Goal: Task Accomplishment & Management: Complete application form

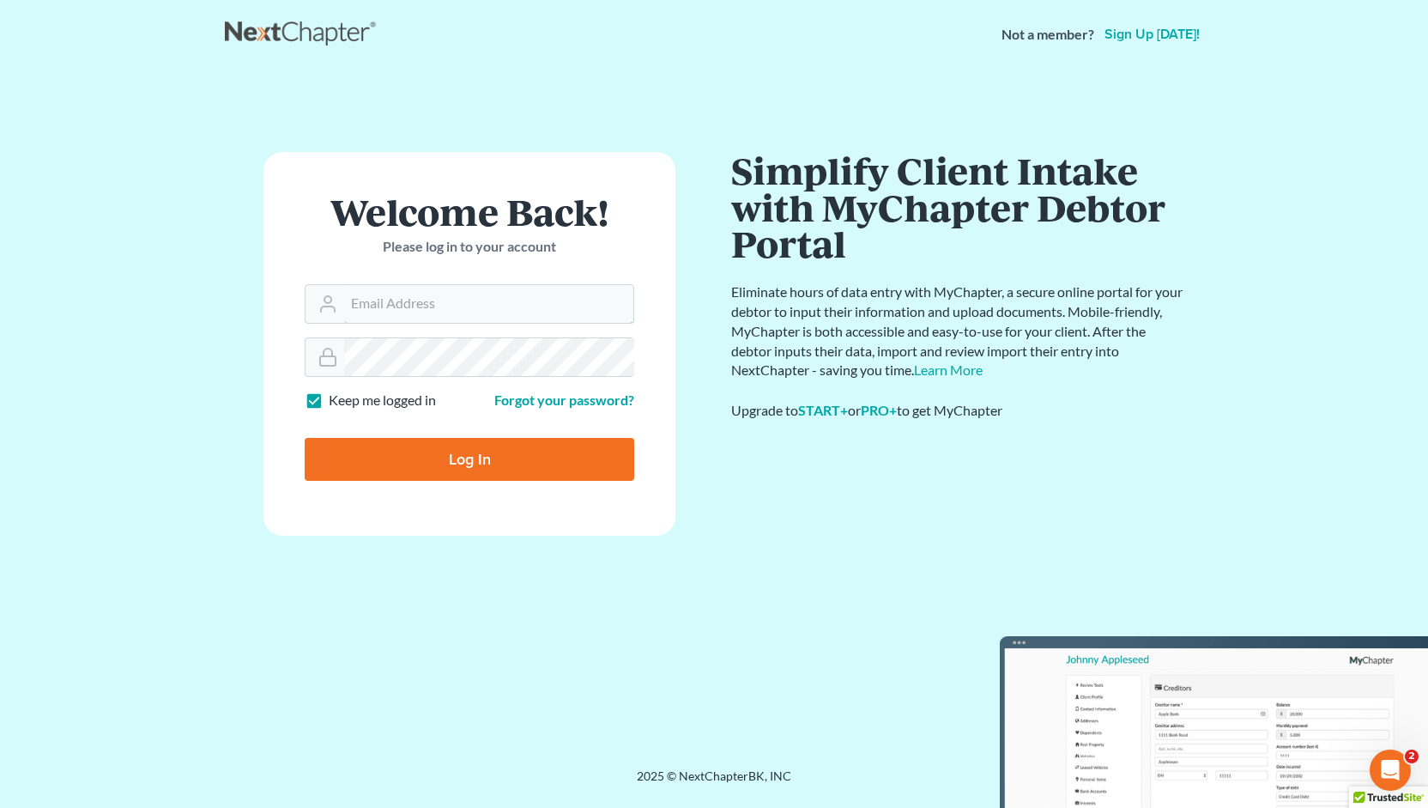
type input "Jason@kinnairdlaw.com"
click at [451, 464] on input "Log In" at bounding box center [470, 459] width 330 height 43
type input "Thinking..."
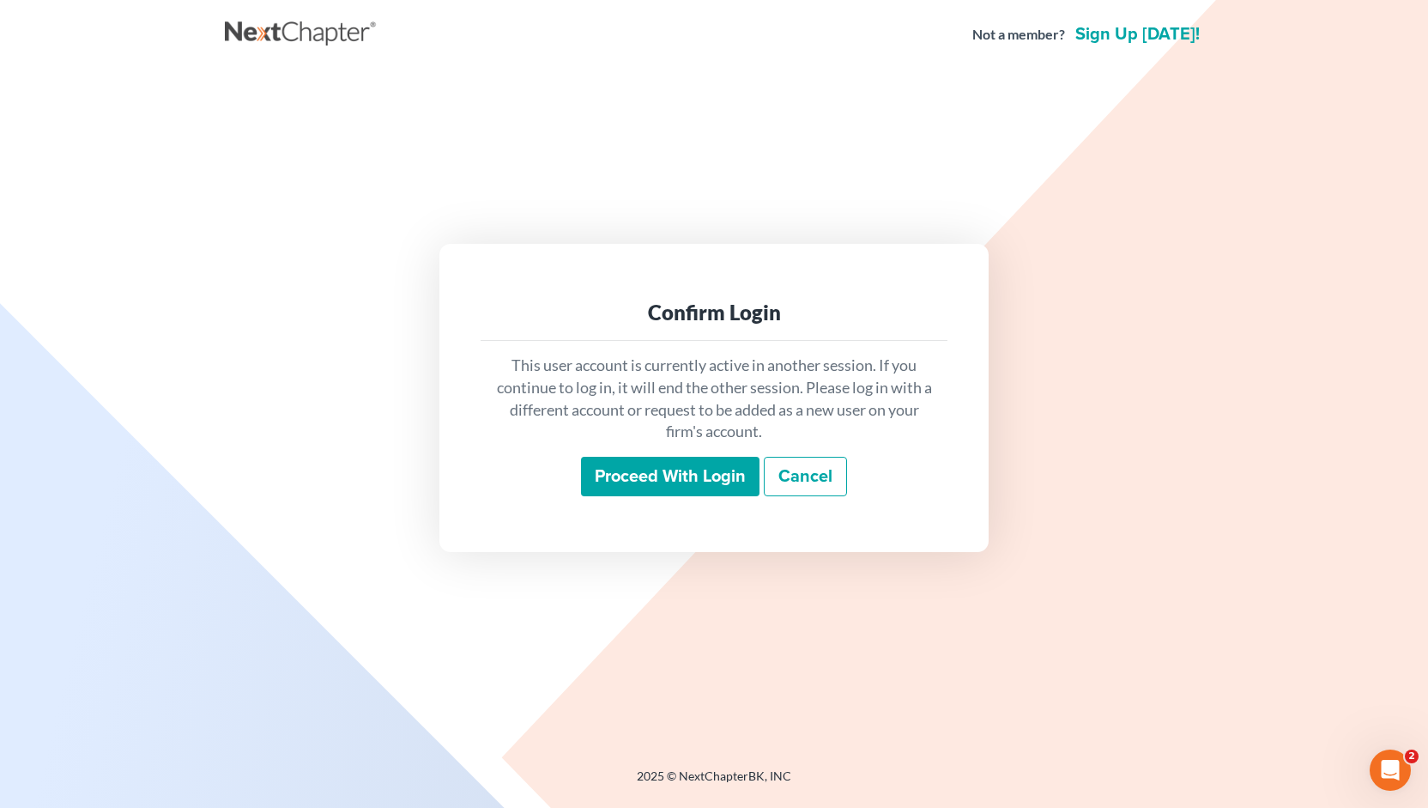
click at [655, 471] on input "Proceed with login" at bounding box center [670, 476] width 179 height 39
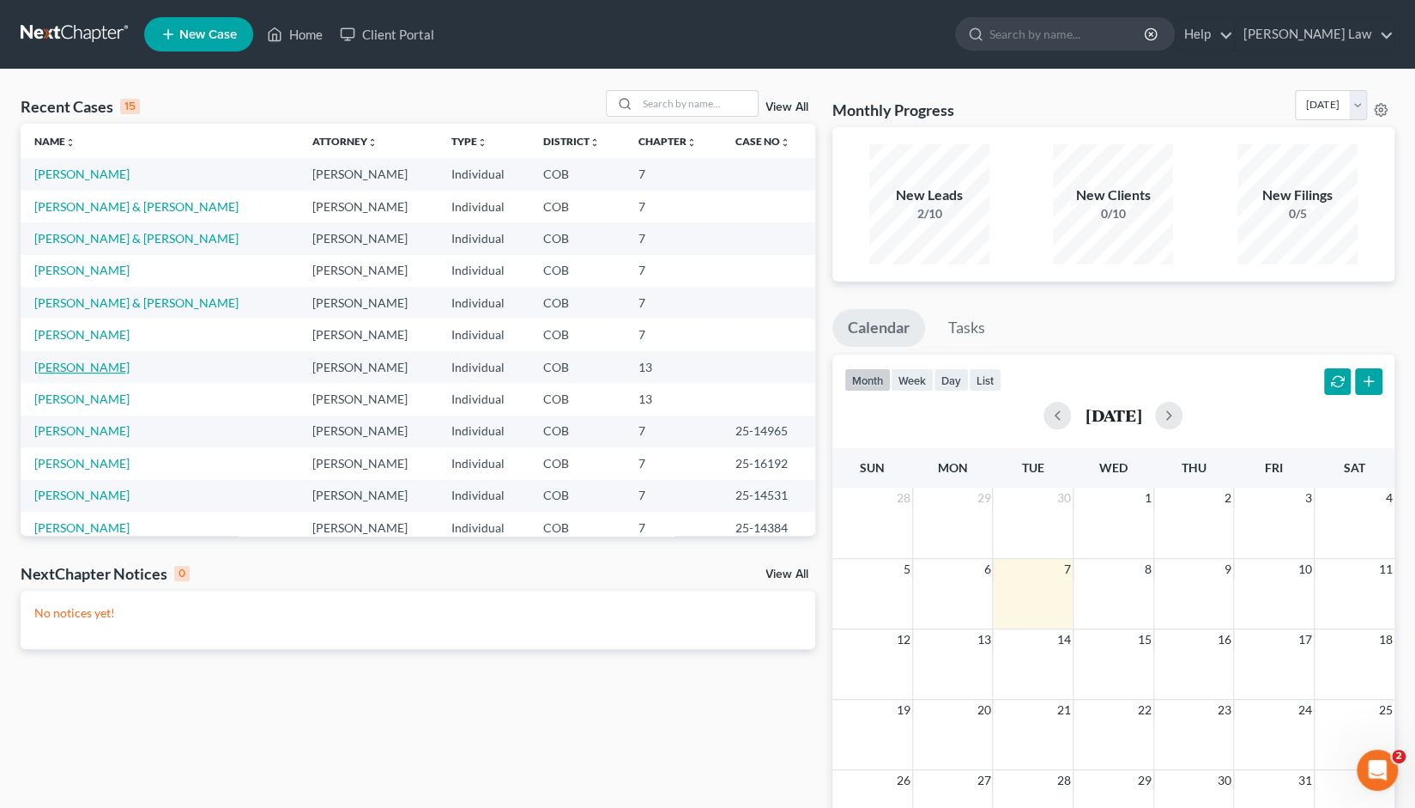
click at [80, 370] on link "[PERSON_NAME]" at bounding box center [81, 367] width 95 height 15
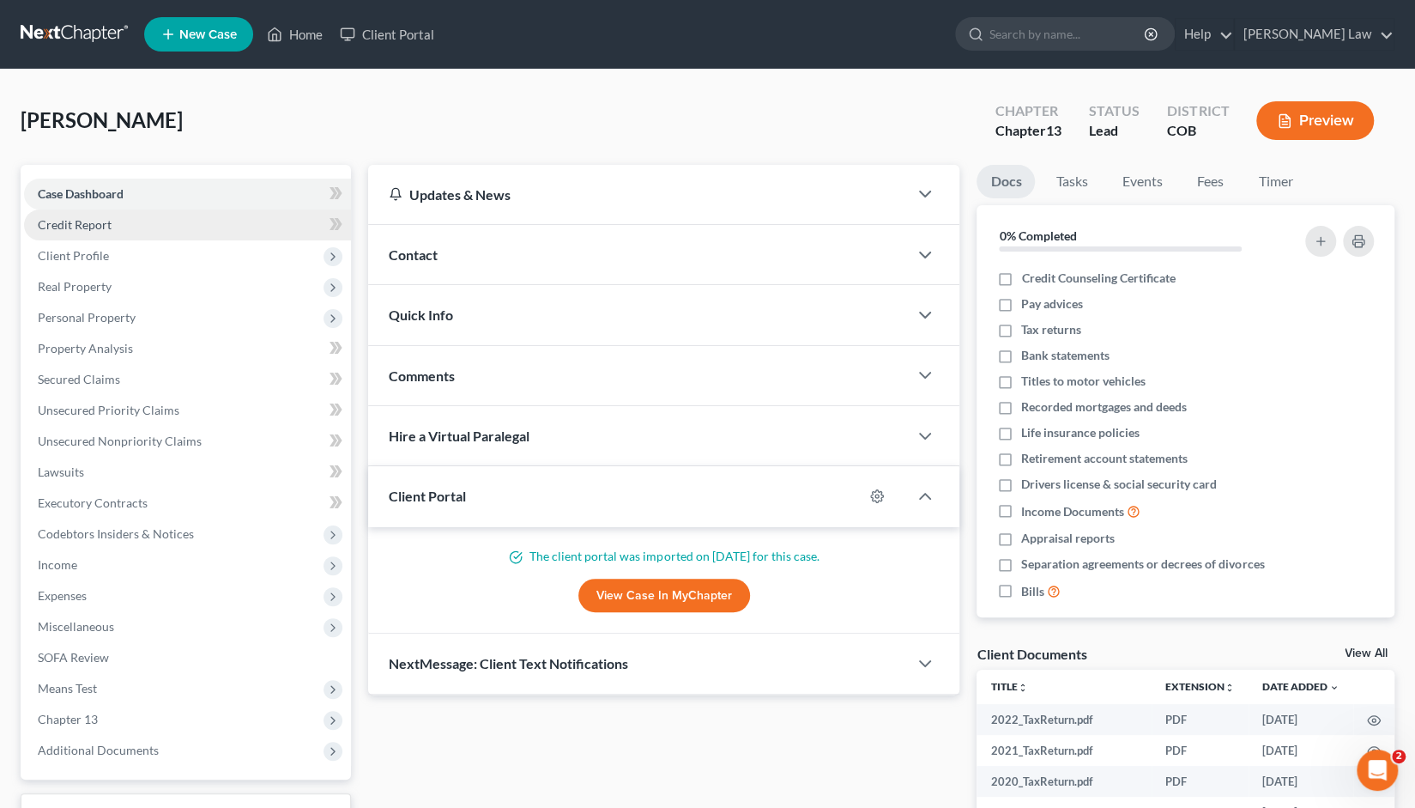
click at [86, 221] on span "Credit Report" at bounding box center [75, 224] width 74 height 15
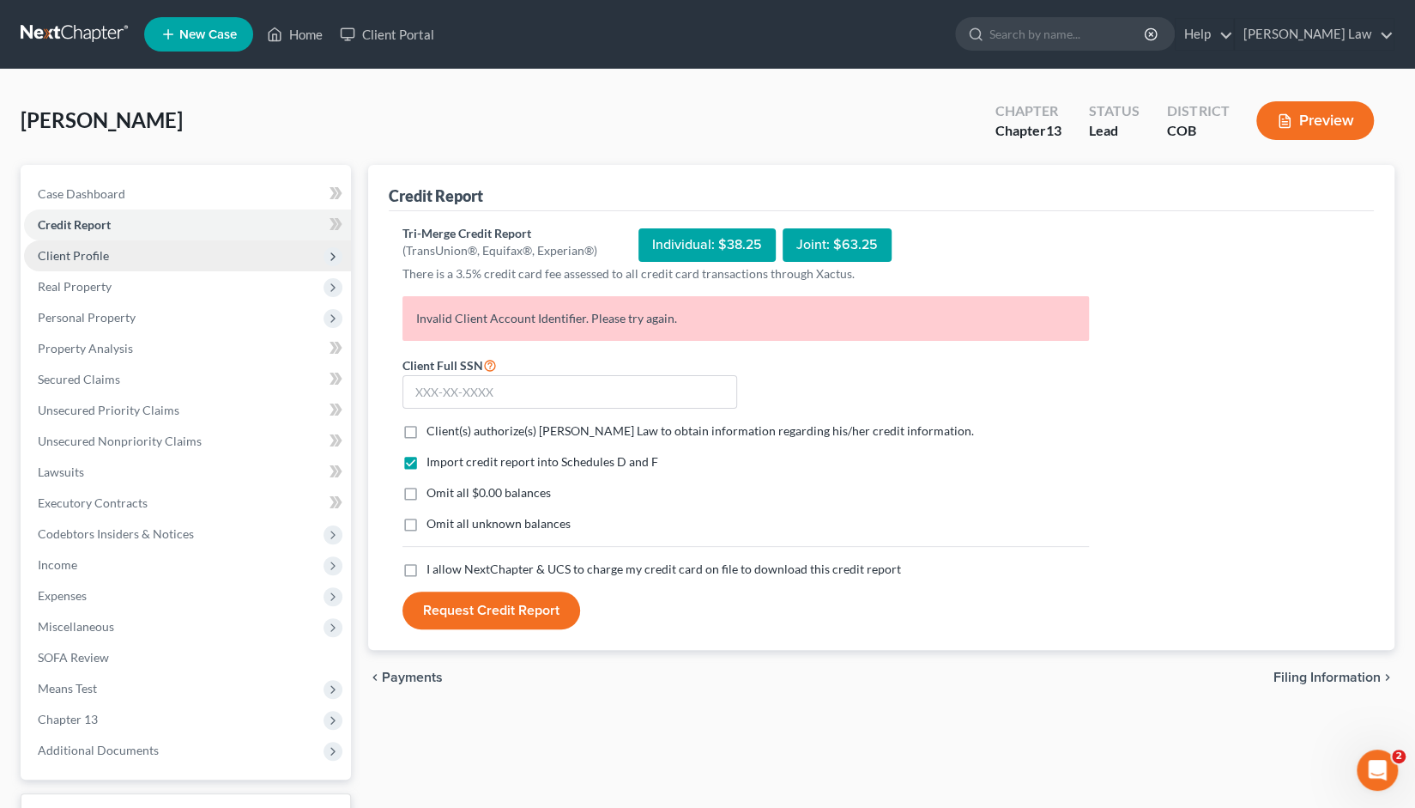
click at [87, 256] on span "Client Profile" at bounding box center [73, 255] width 71 height 15
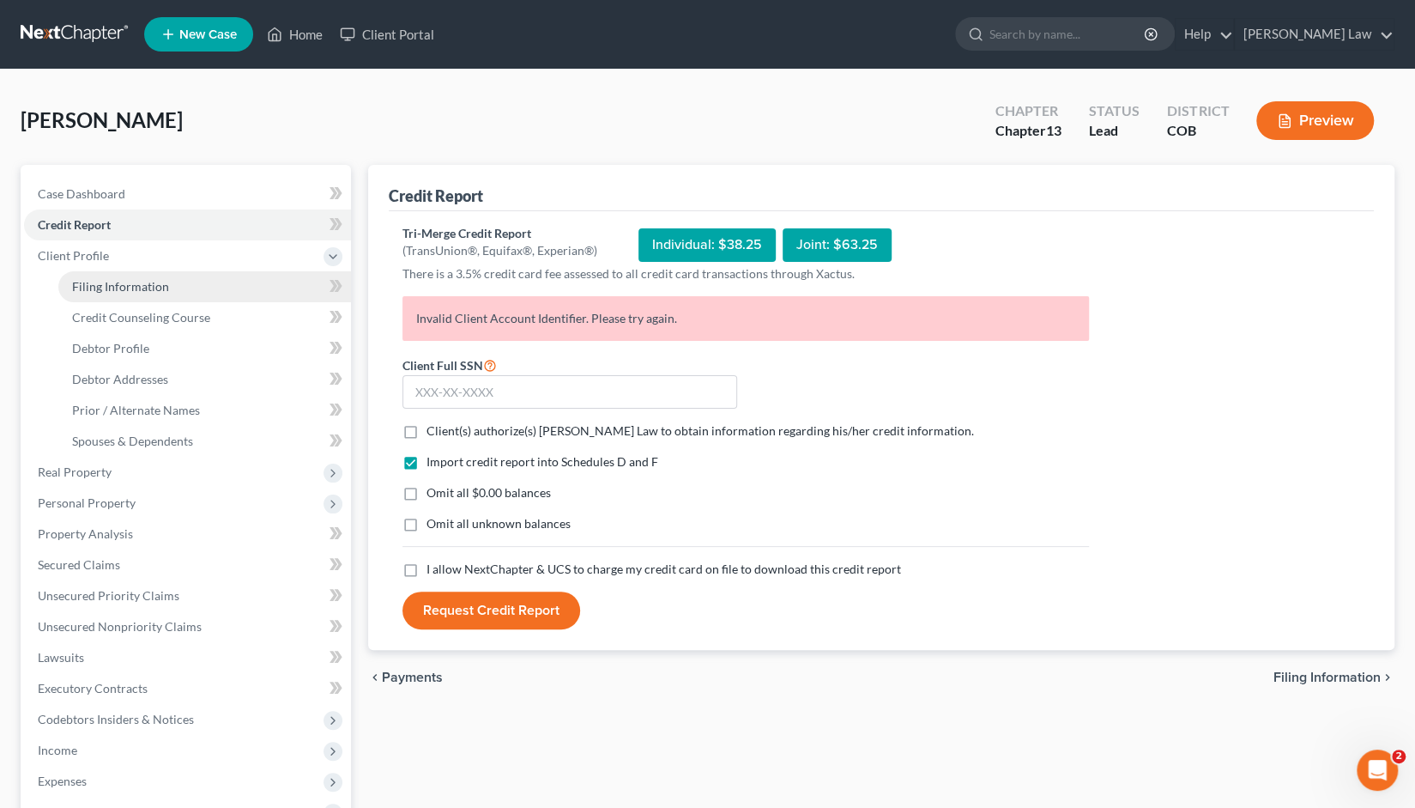
click at [106, 282] on span "Filing Information" at bounding box center [120, 286] width 97 height 15
select select "1"
select select "0"
select select "3"
select select "5"
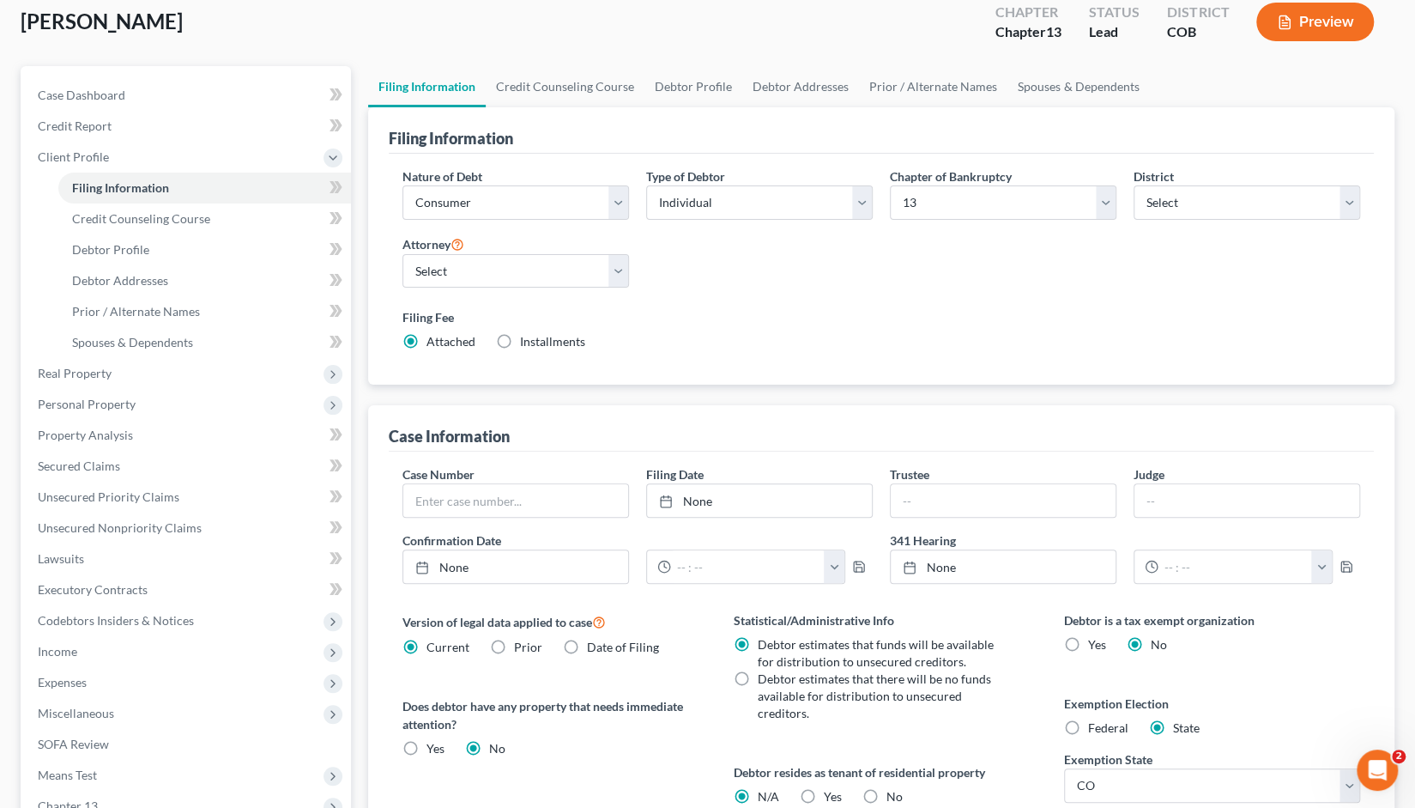
scroll to position [108, 0]
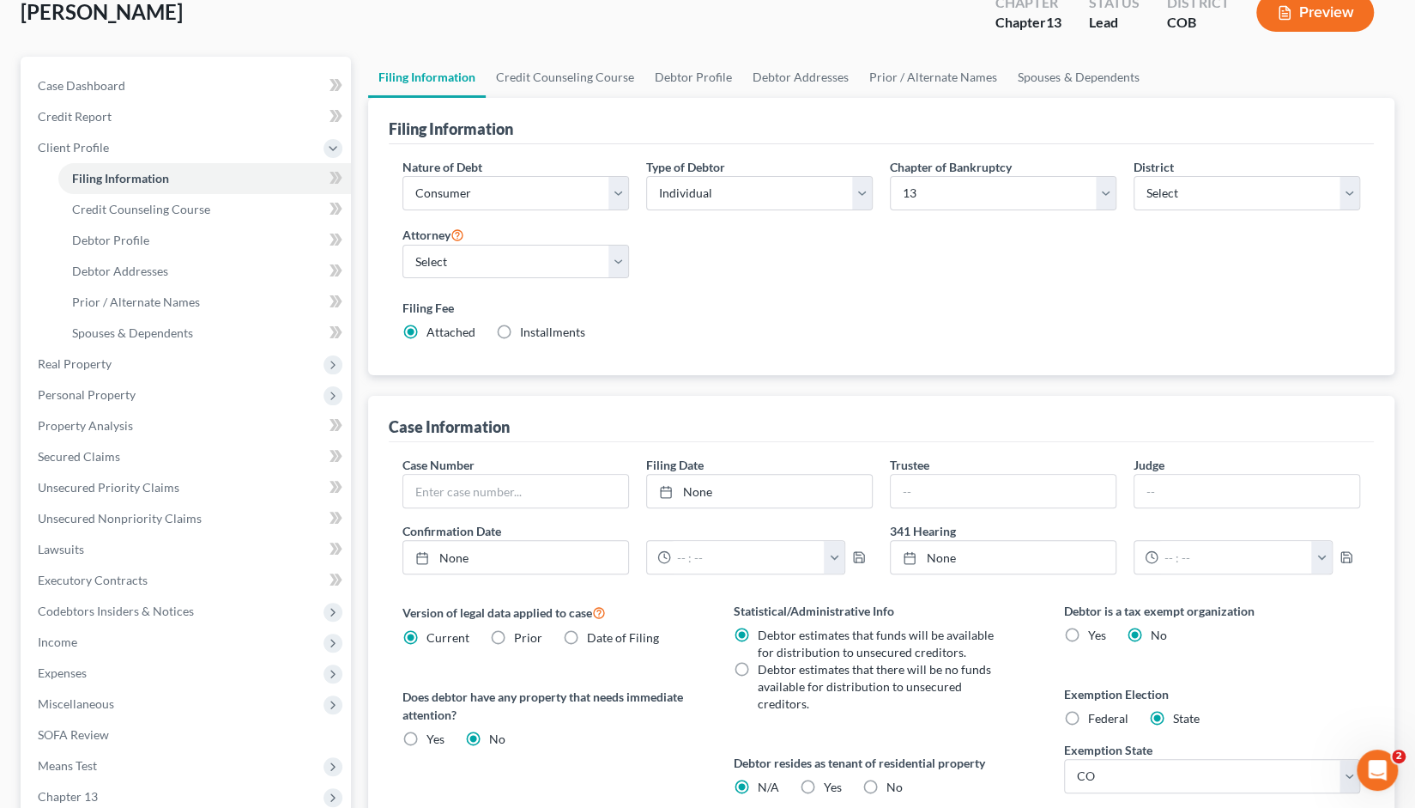
click at [51, 15] on span "[PERSON_NAME]" at bounding box center [102, 11] width 162 height 25
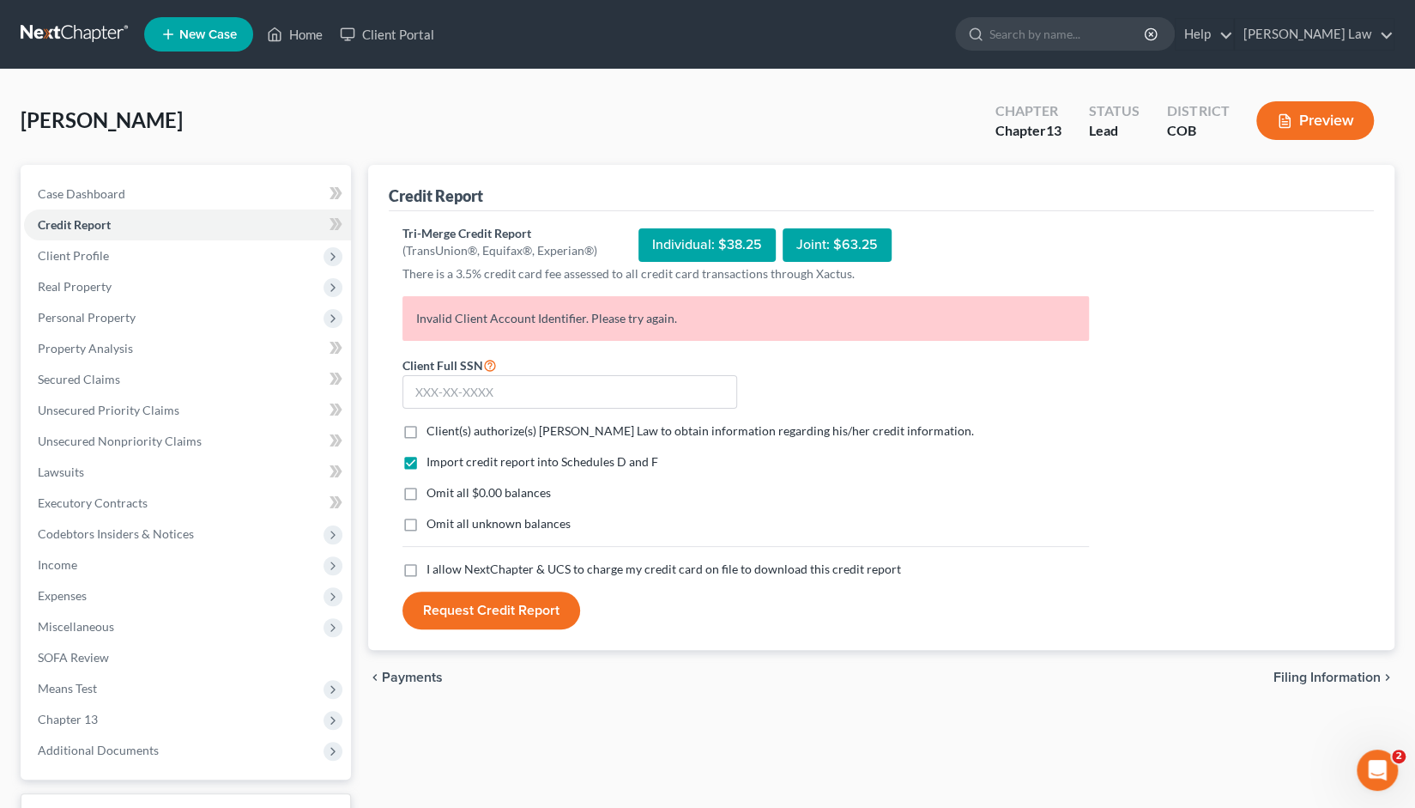
click at [74, 32] on link at bounding box center [76, 34] width 110 height 31
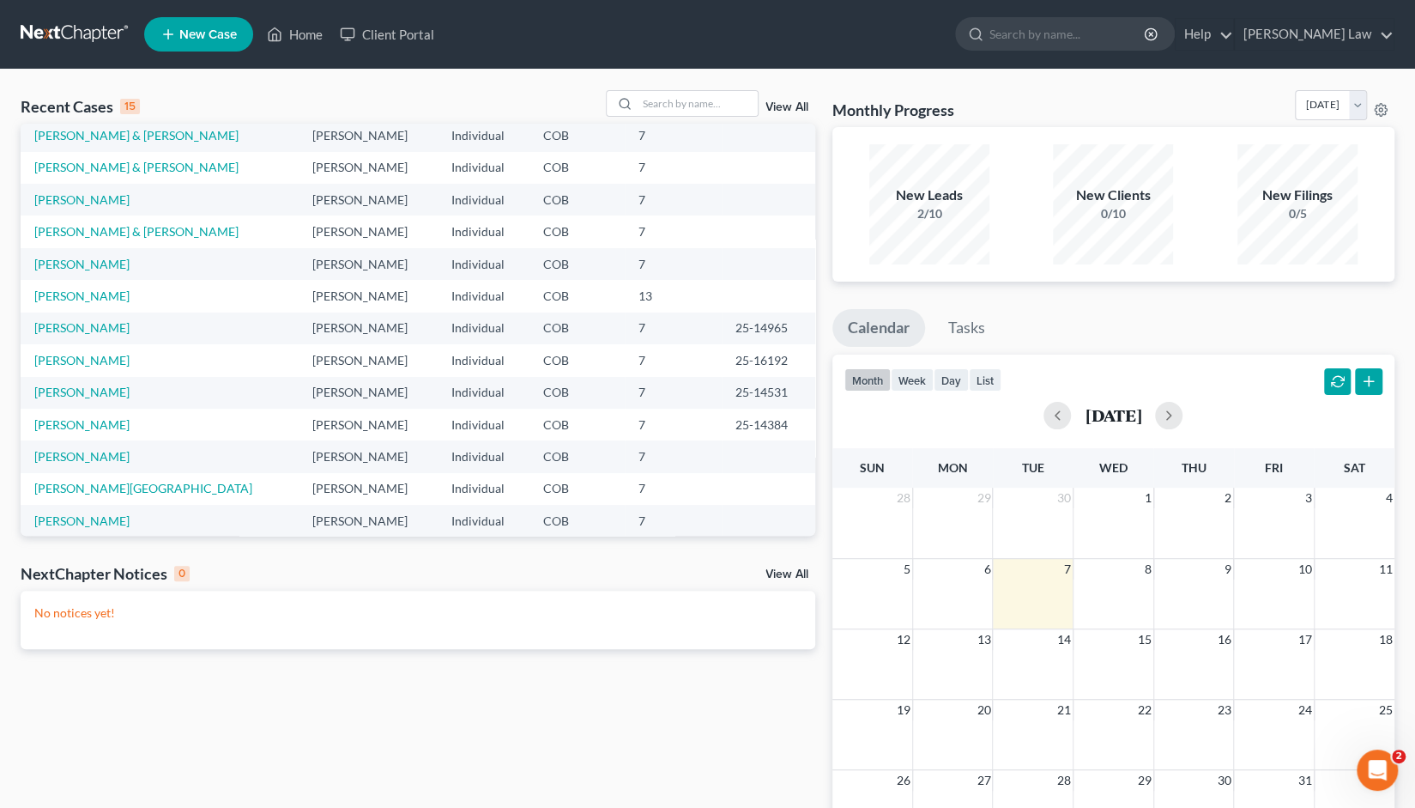
scroll to position [118, 0]
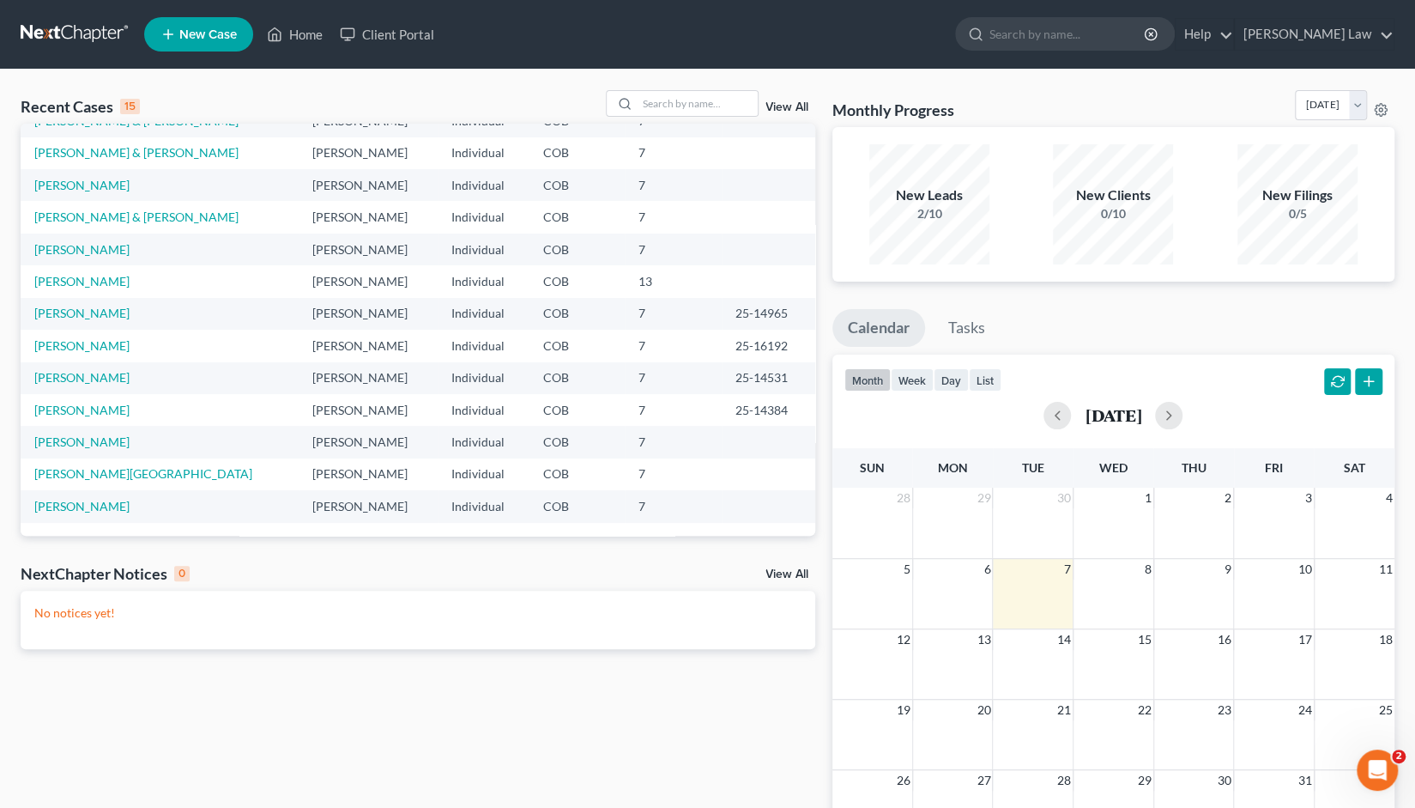
click at [785, 109] on link "View All" at bounding box center [787, 107] width 43 height 12
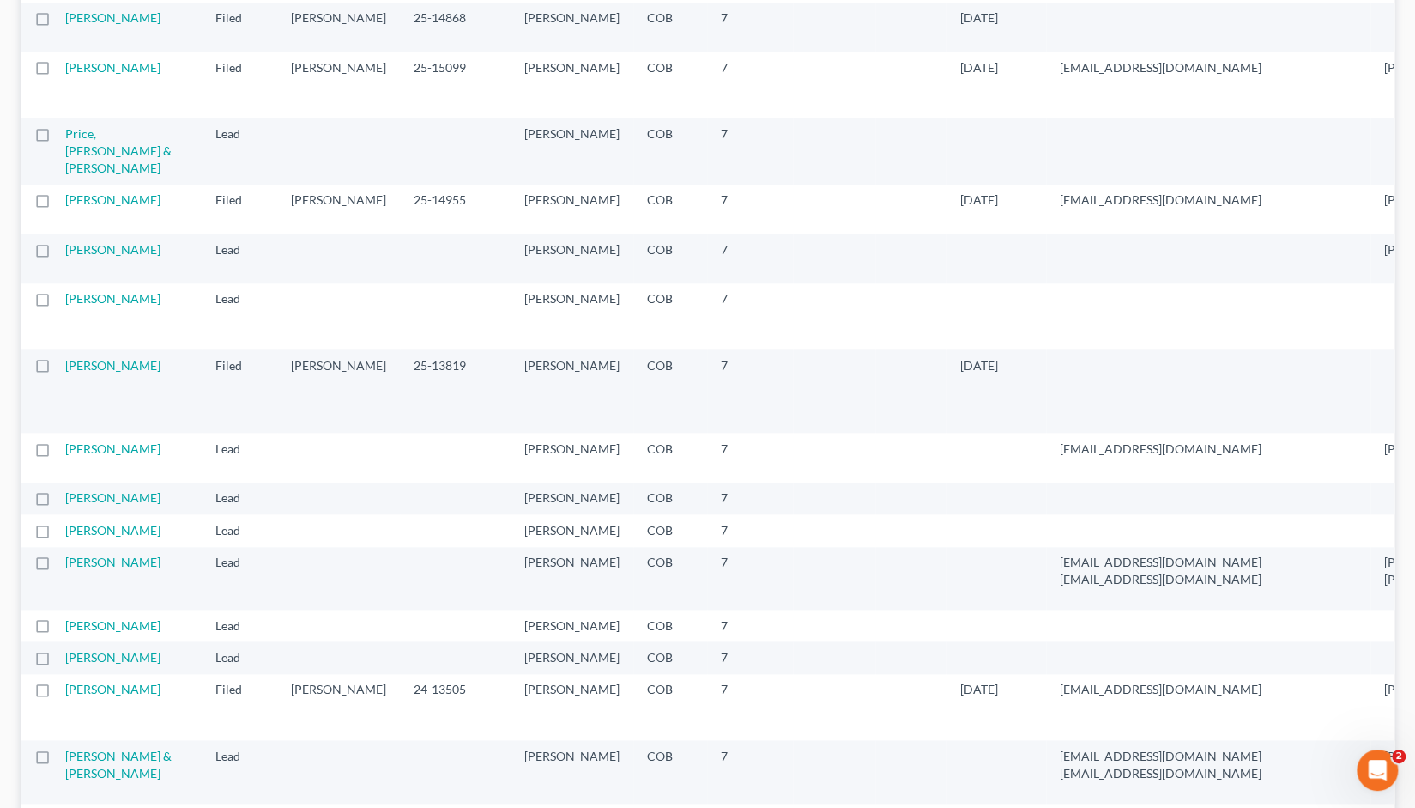
scroll to position [1028, 0]
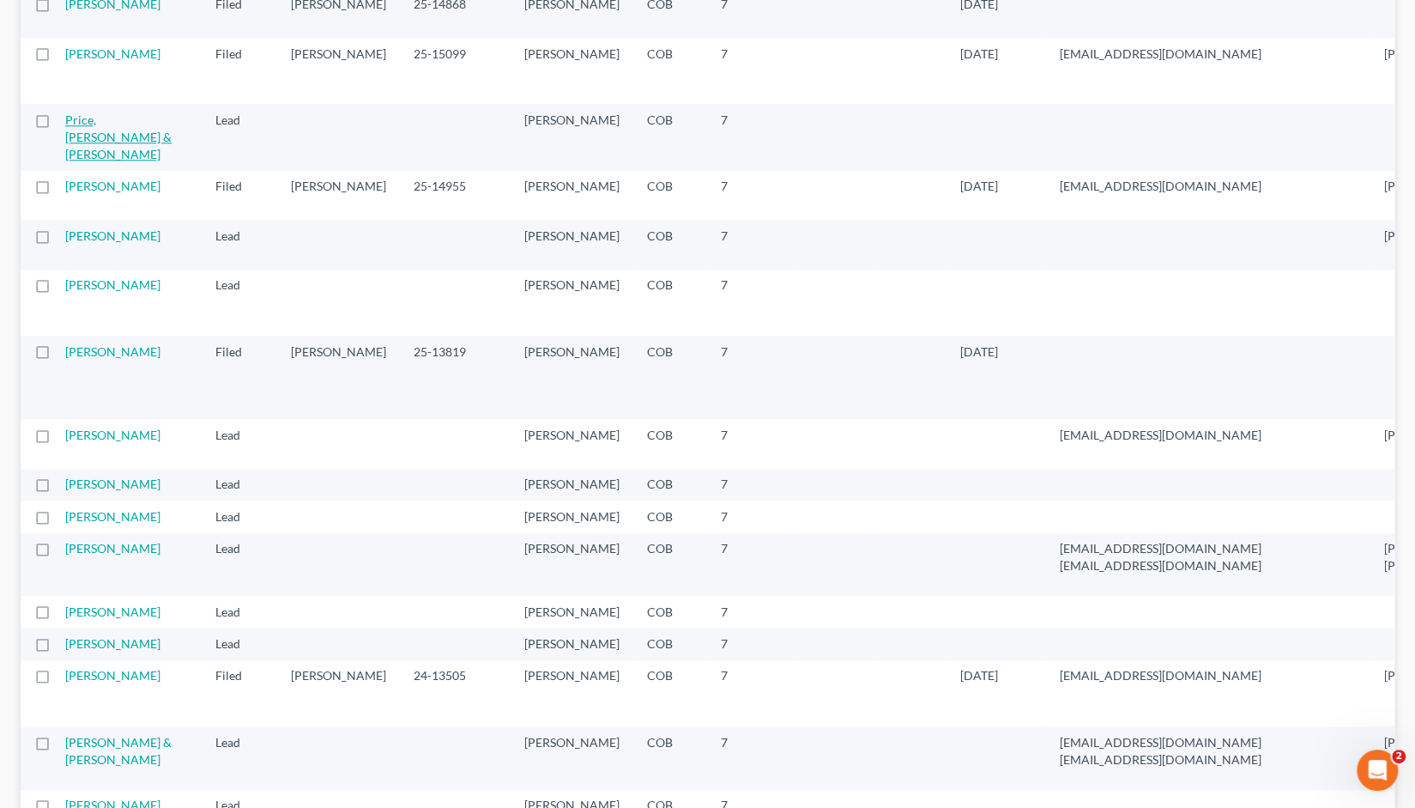
click at [79, 161] on link "Price, [PERSON_NAME] & [PERSON_NAME]" at bounding box center [118, 136] width 106 height 49
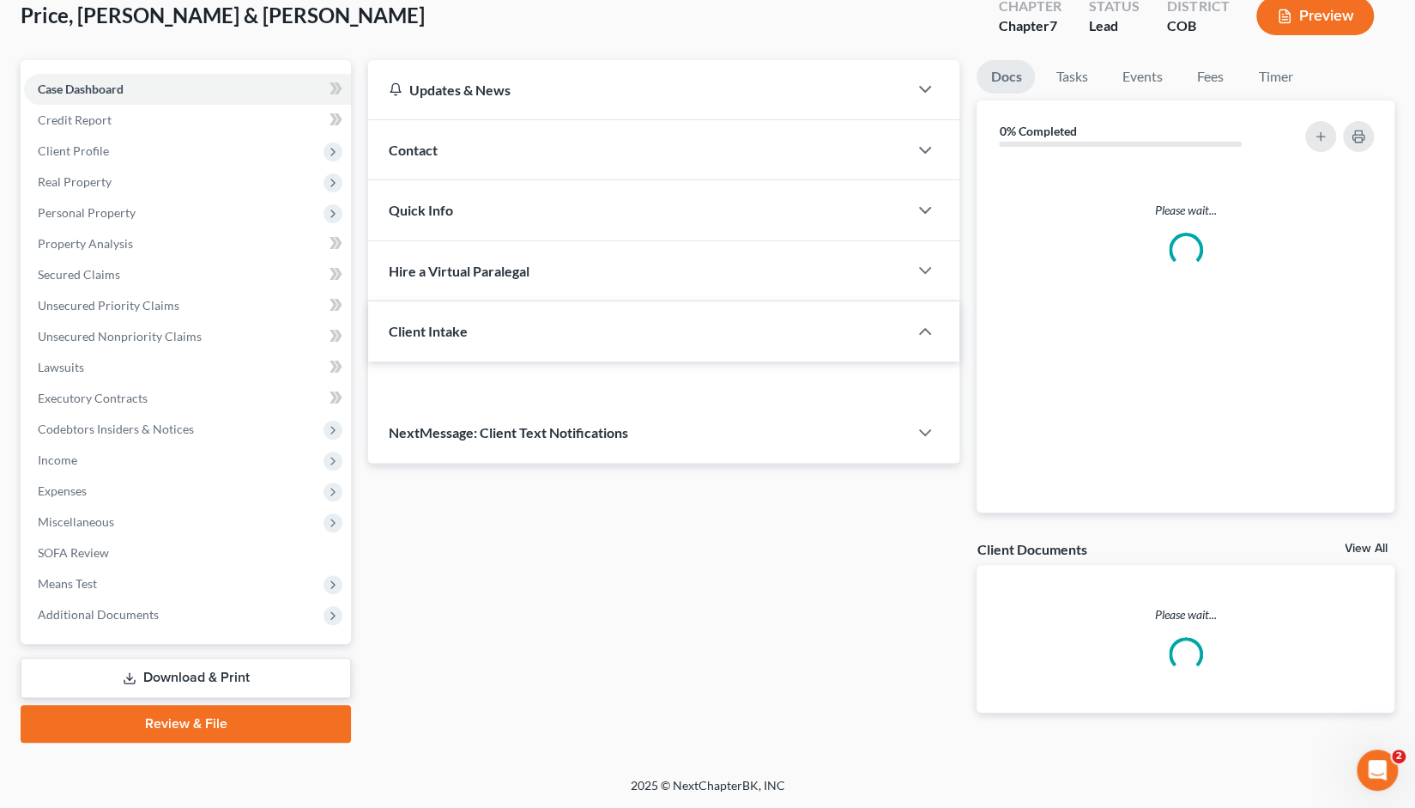
scroll to position [102, 0]
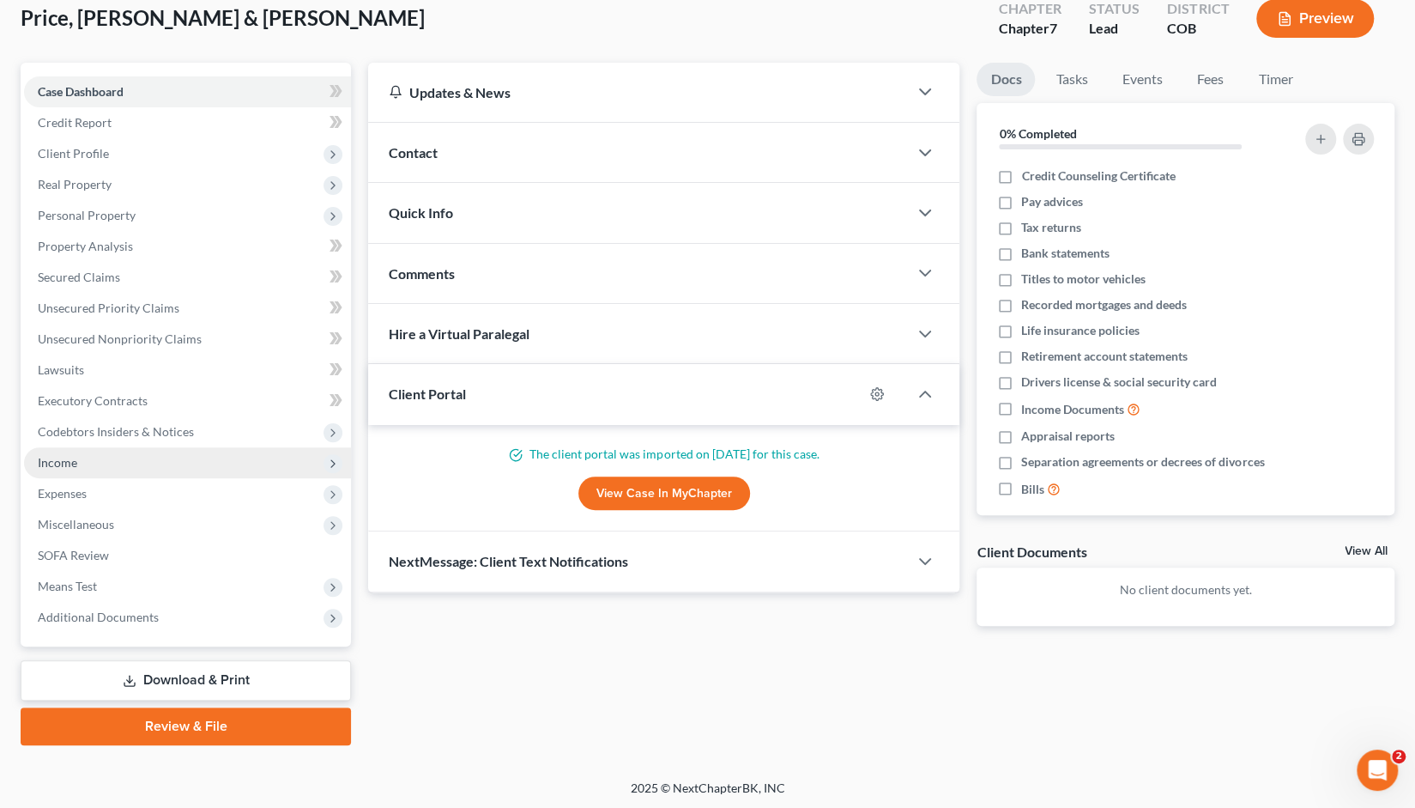
click at [58, 466] on span "Income" at bounding box center [57, 462] width 39 height 15
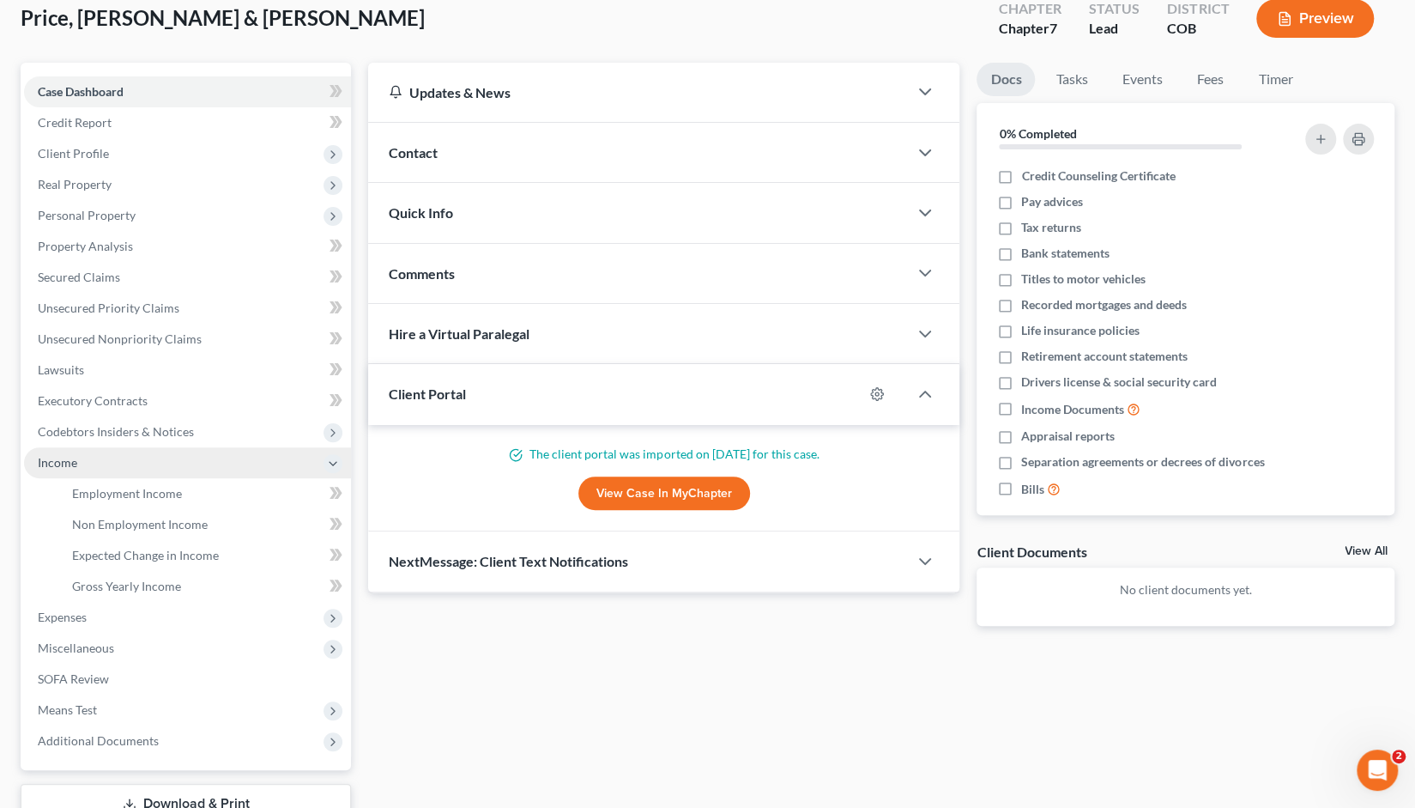
scroll to position [226, 0]
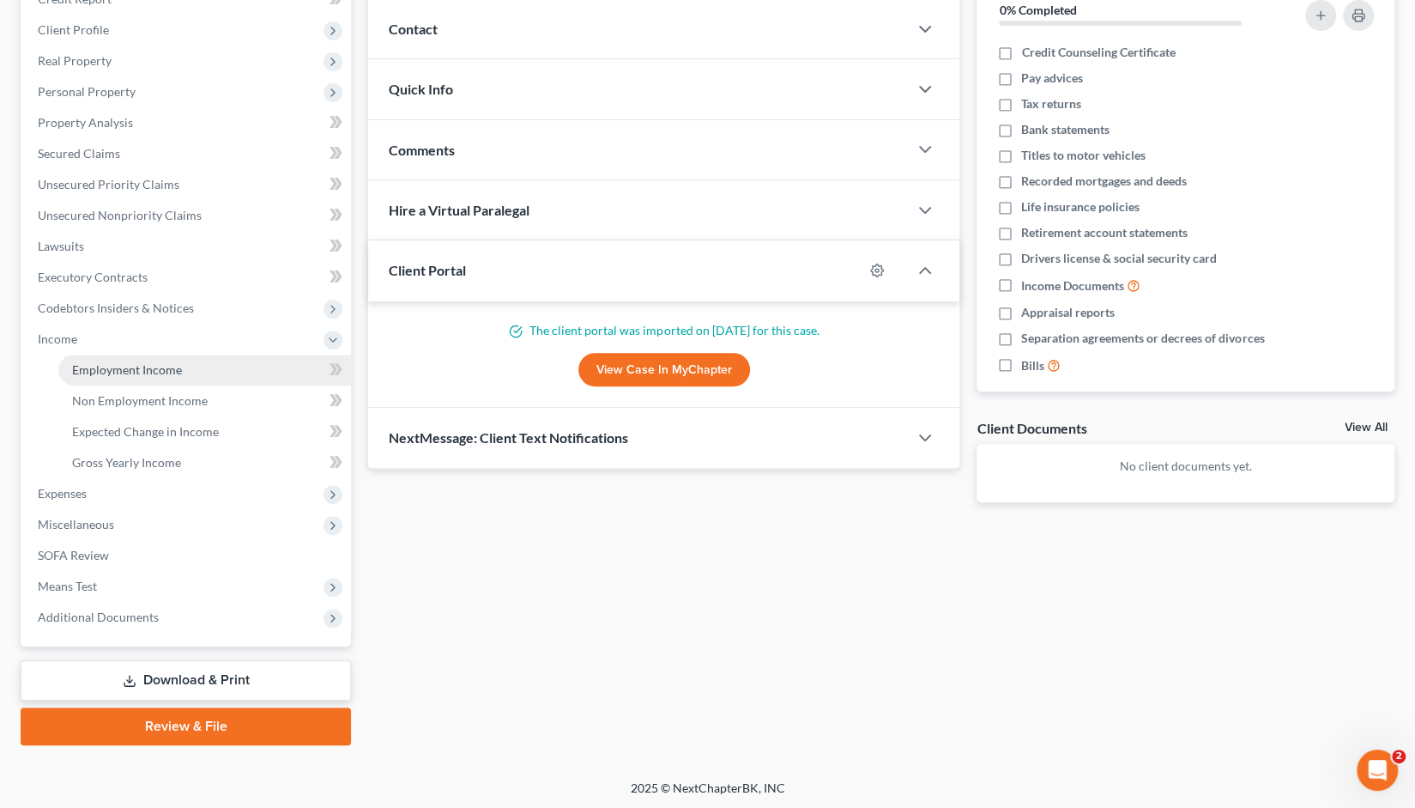
click at [121, 366] on span "Employment Income" at bounding box center [127, 369] width 110 height 15
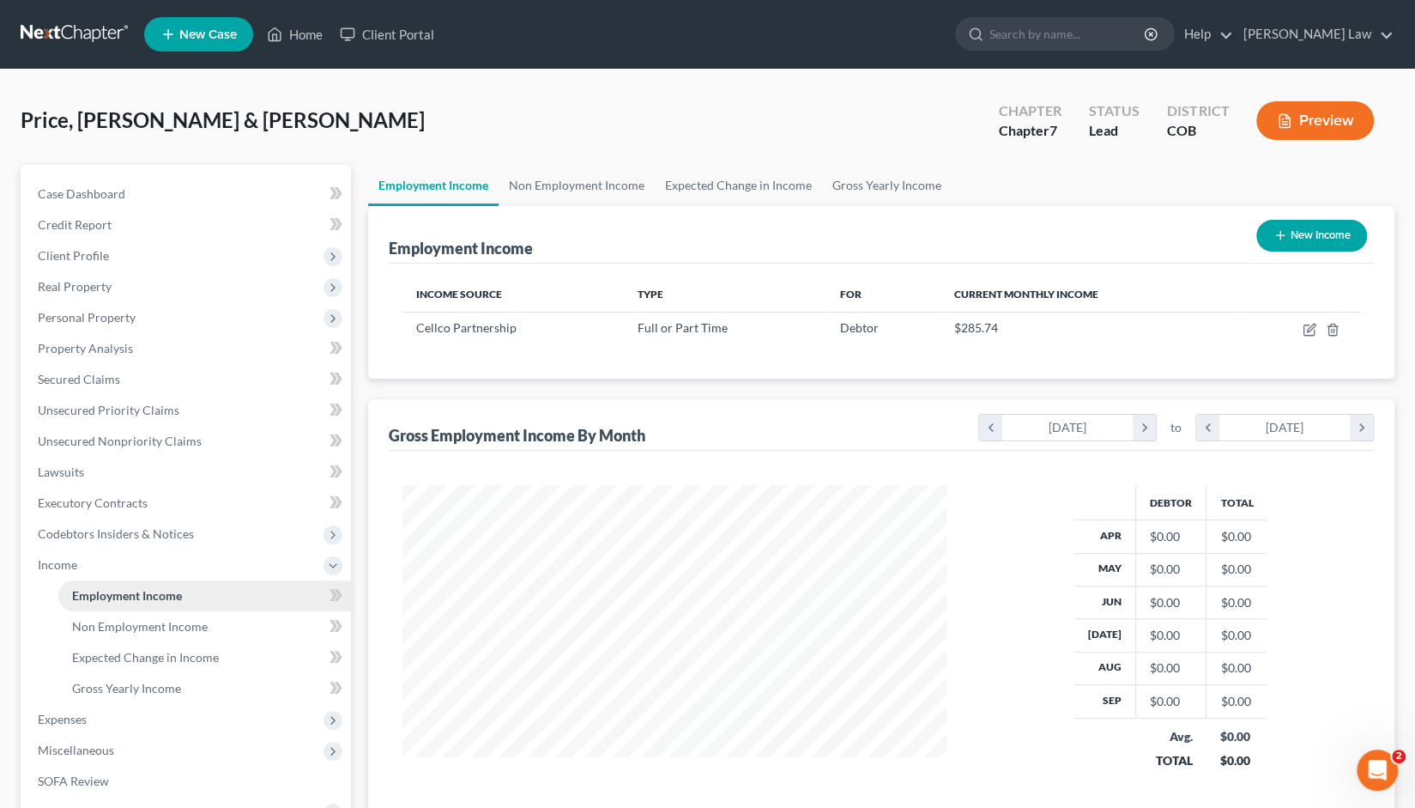
scroll to position [306, 579]
